Goal: Transaction & Acquisition: Purchase product/service

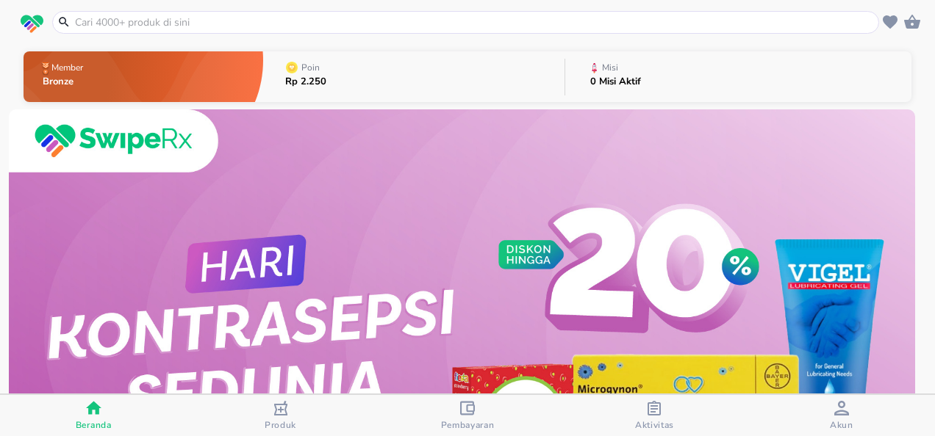
click at [839, 417] on div "button" at bounding box center [841, 410] width 15 height 18
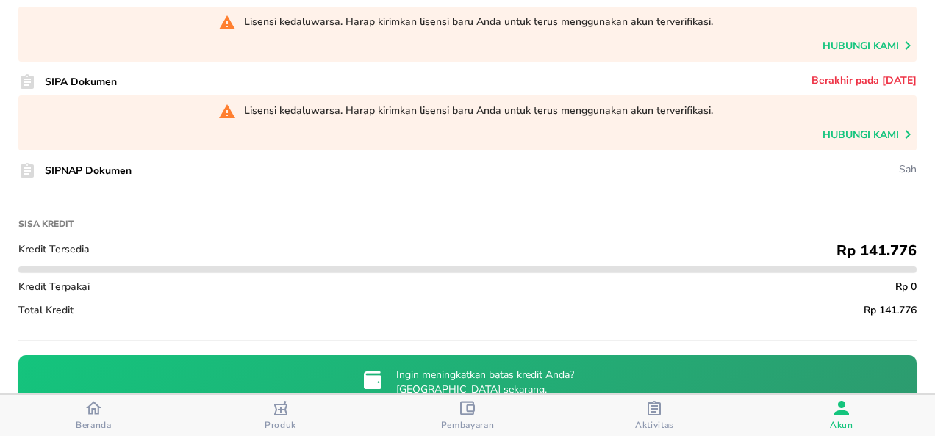
scroll to position [237, 0]
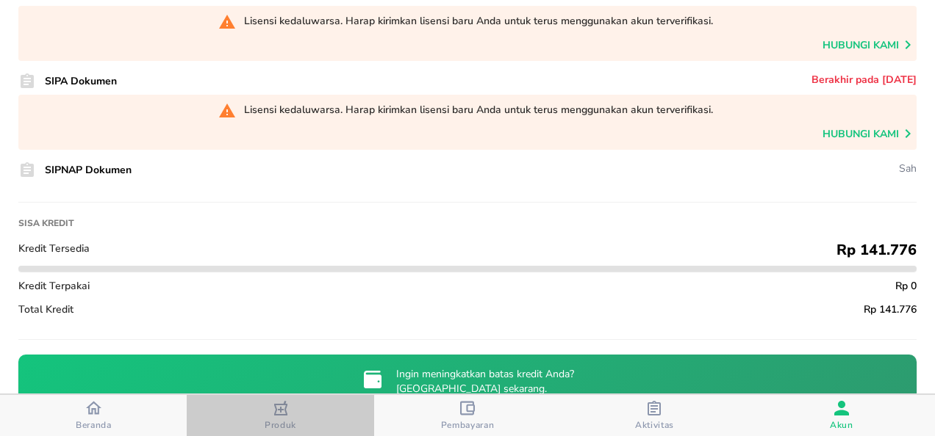
click at [276, 412] on icon "button" at bounding box center [280, 408] width 13 height 15
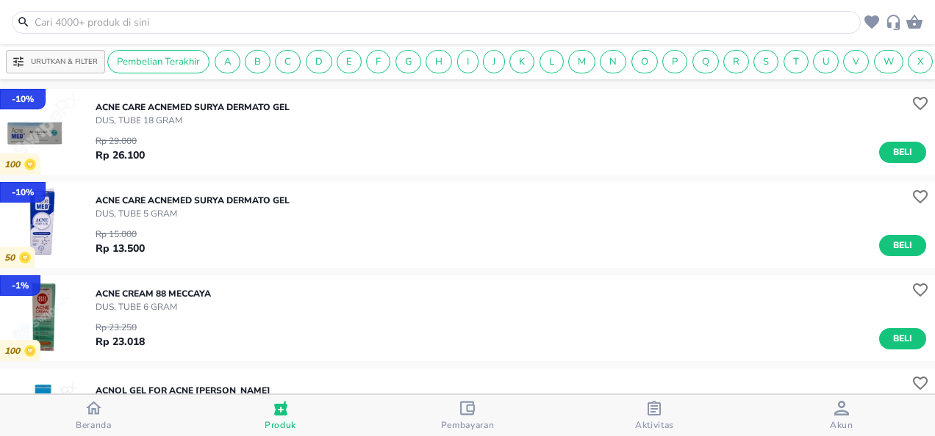
click at [390, 21] on input "text" at bounding box center [445, 22] width 824 height 15
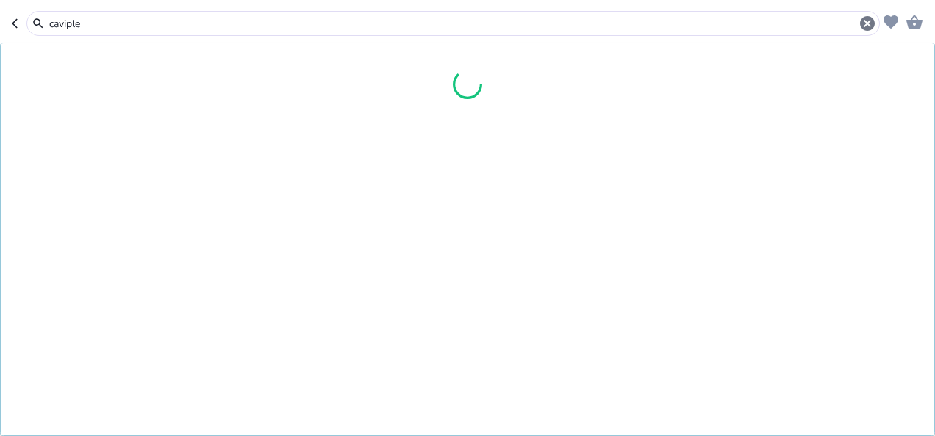
type input "caviplex"
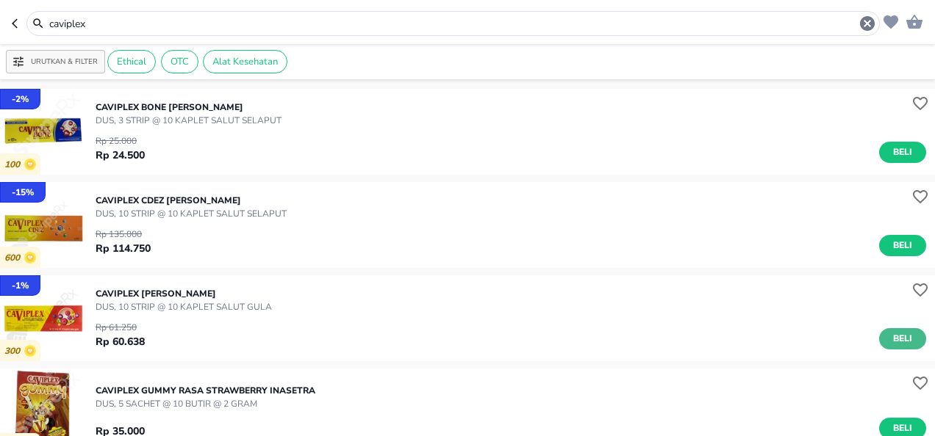
click at [891, 346] on span "Beli" at bounding box center [902, 338] width 25 height 15
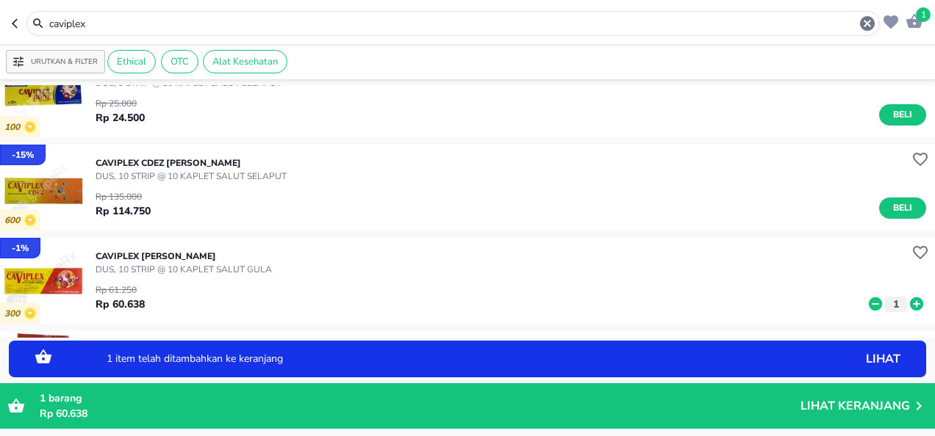
scroll to position [38, 0]
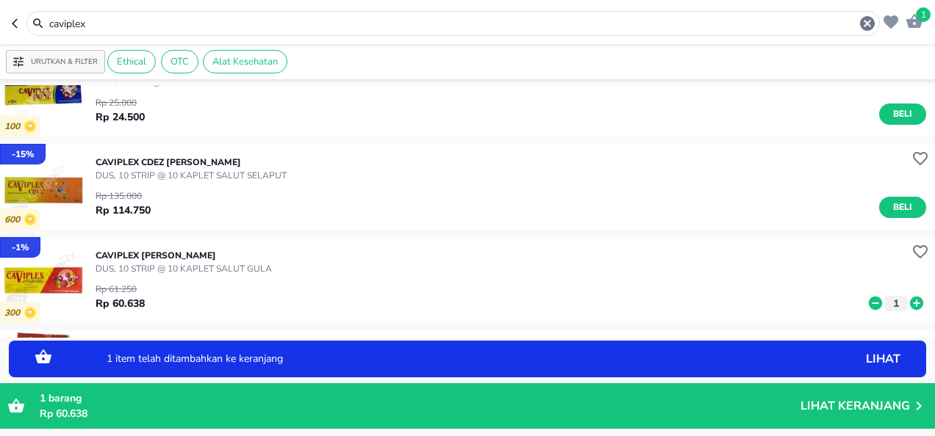
click at [910, 300] on icon at bounding box center [916, 303] width 13 height 13
click at [819, 406] on p "Lihat Keranjang" at bounding box center [854, 406] width 109 height 0
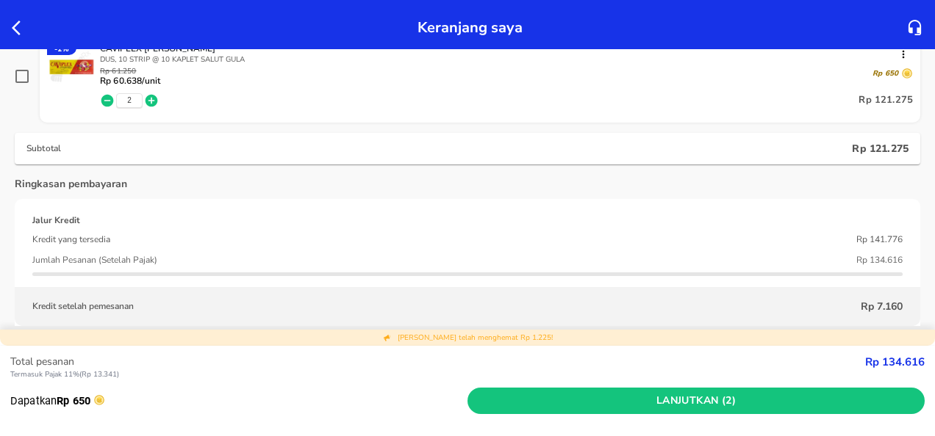
scroll to position [252, 0]
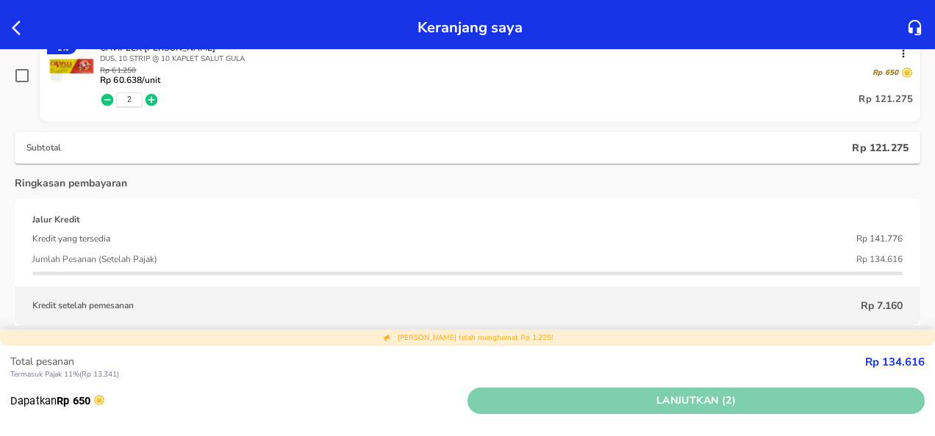
click at [777, 395] on span "Lanjutkan (2)" at bounding box center [695, 401] width 445 height 18
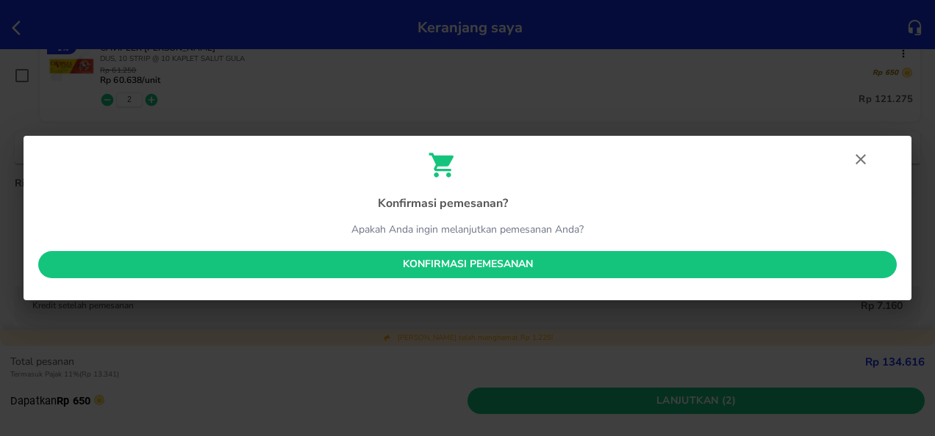
click at [529, 269] on span "Konfirmasi pemesanan" at bounding box center [467, 265] width 835 height 18
